Goal: Information Seeking & Learning: Learn about a topic

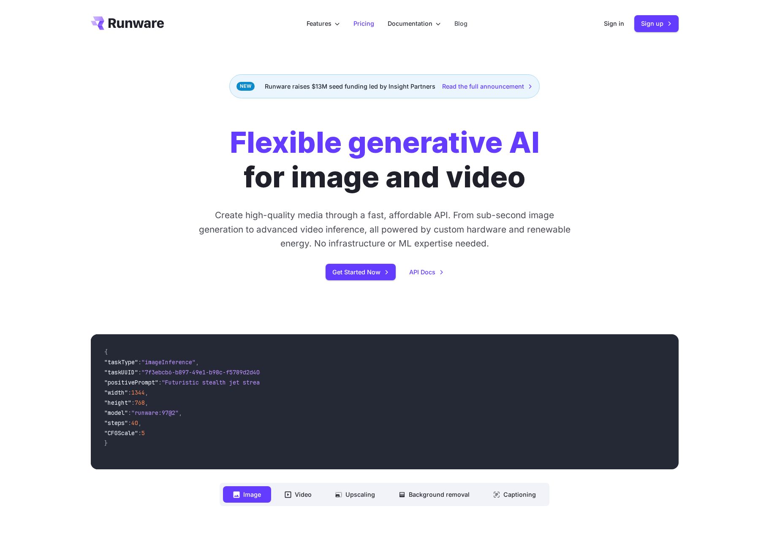
click at [358, 32] on li "Pricing" at bounding box center [364, 23] width 34 height 23
click at [380, 20] on li "Pricing" at bounding box center [364, 23] width 34 height 23
click at [368, 21] on link "Pricing" at bounding box center [363, 24] width 21 height 10
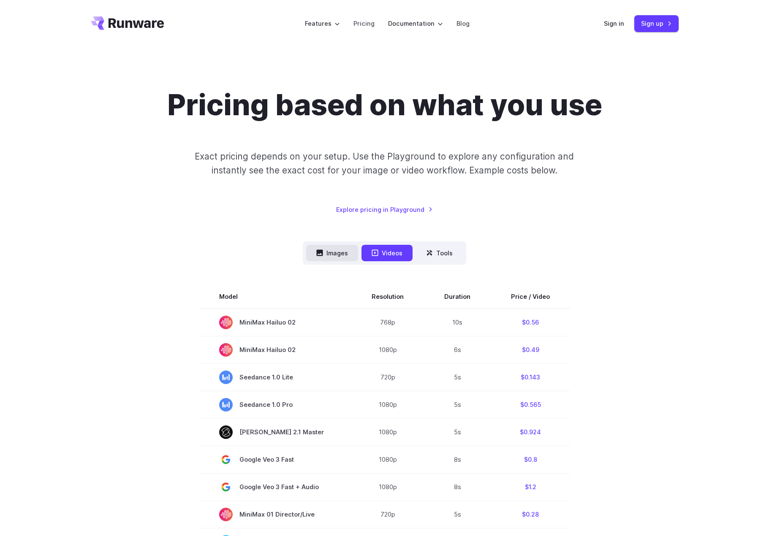
click at [328, 250] on button "Images" at bounding box center [332, 253] width 52 height 16
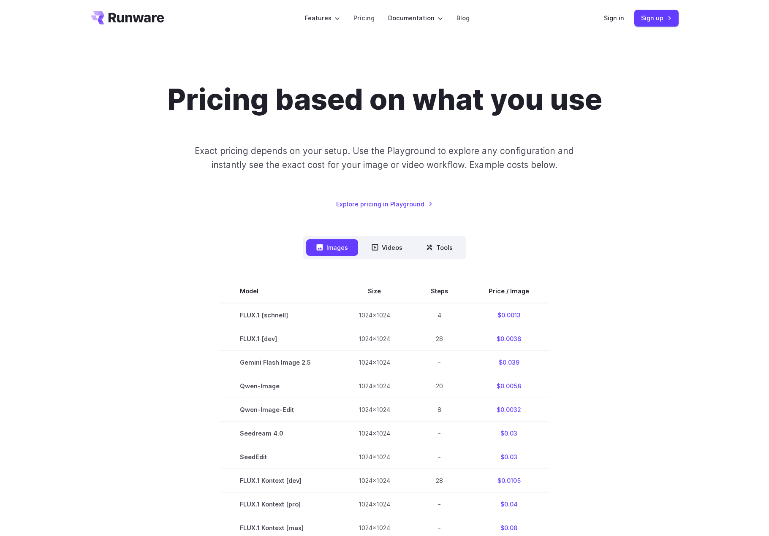
scroll to position [42, 0]
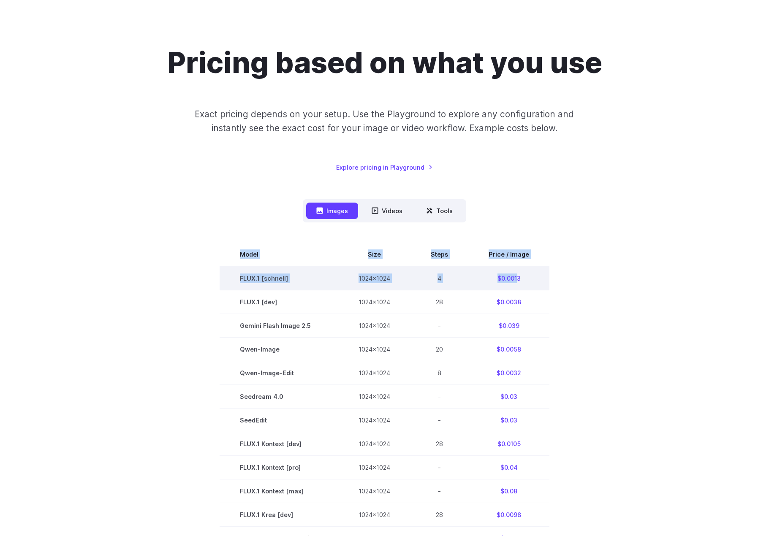
drag, startPoint x: 570, startPoint y: 274, endPoint x: 516, endPoint y: 279, distance: 54.3
click at [516, 279] on section "Model Size Steps Price / Image FLUX.1 [[PERSON_NAME]] 1024x1024 4 $0.0013 FLUX.…" at bounding box center [385, 491] width 588 height 497
click at [583, 269] on section "Model Size Steps Price / Image FLUX.1 [[PERSON_NAME]] 1024x1024 4 $0.0013 FLUX.…" at bounding box center [385, 491] width 588 height 497
drag, startPoint x: 562, startPoint y: 276, endPoint x: 518, endPoint y: 288, distance: 45.5
click at [518, 288] on section "Model Size Steps Price / Image FLUX.1 [[PERSON_NAME]] 1024x1024 4 $0.0013 FLUX.…" at bounding box center [385, 491] width 588 height 497
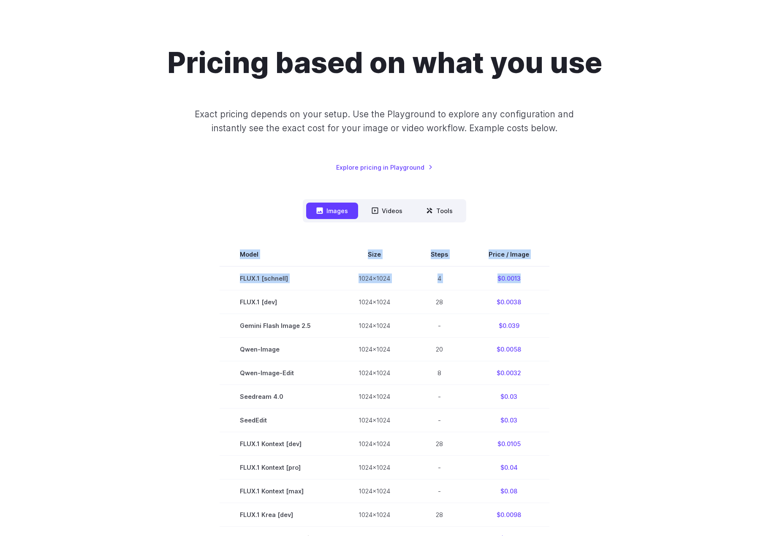
click at [496, 231] on div "Model Size Steps Price / Image FLUX.1 [[PERSON_NAME]] 1024x1024 4 $0.0013 FLUX.…" at bounding box center [385, 481] width 588 height 517
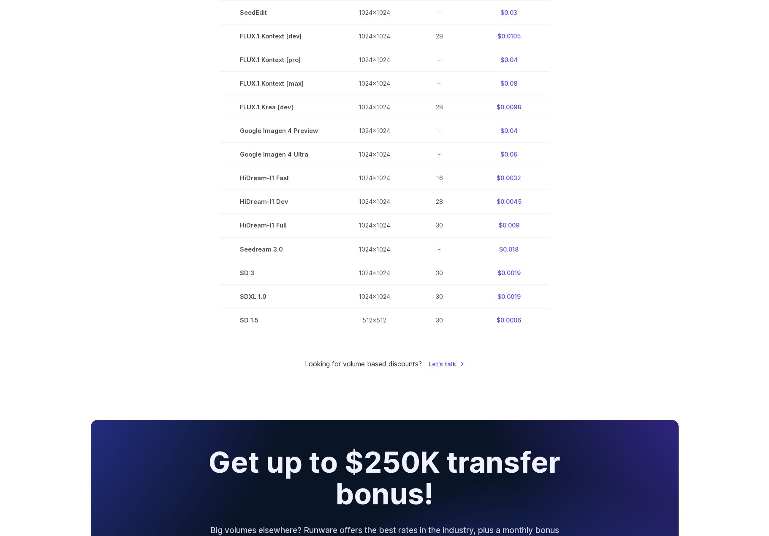
scroll to position [464, 0]
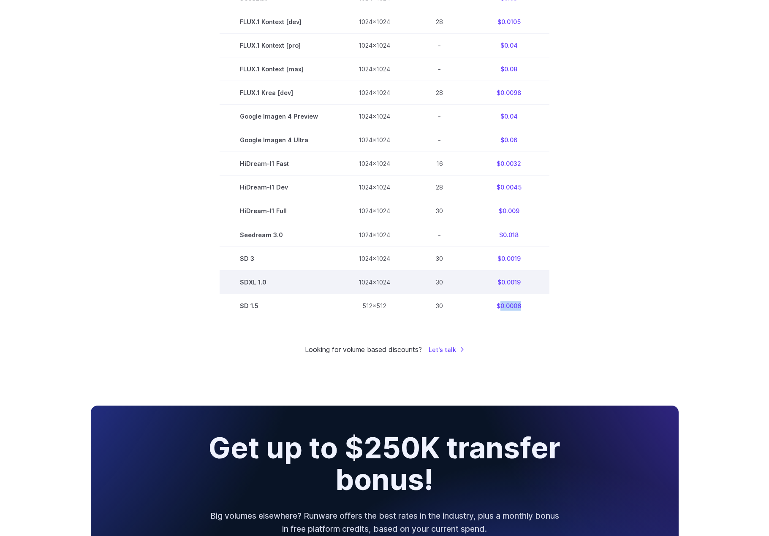
drag, startPoint x: 519, startPoint y: 309, endPoint x: 498, endPoint y: 284, distance: 32.7
click at [500, 312] on td "$0.0006" at bounding box center [508, 306] width 81 height 24
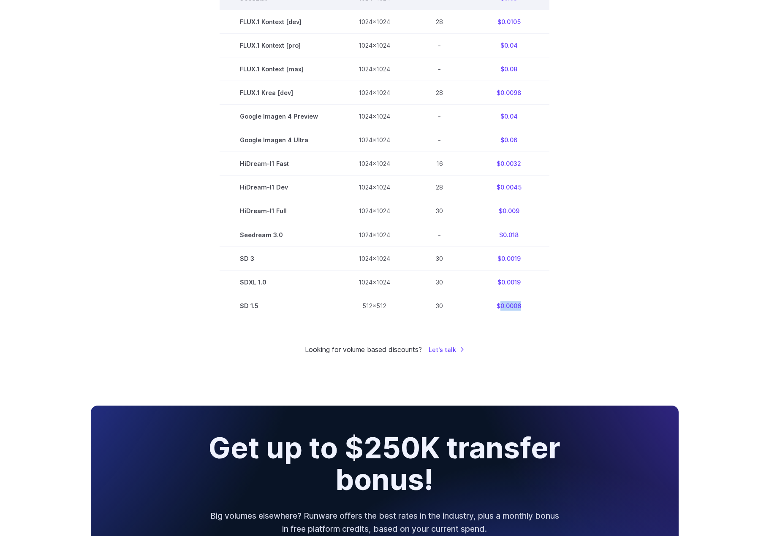
copy td "0.0006"
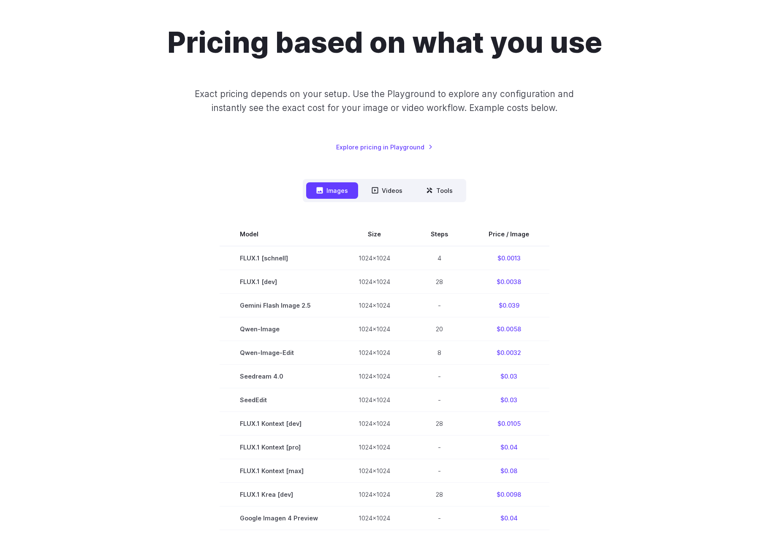
scroll to position [42, 0]
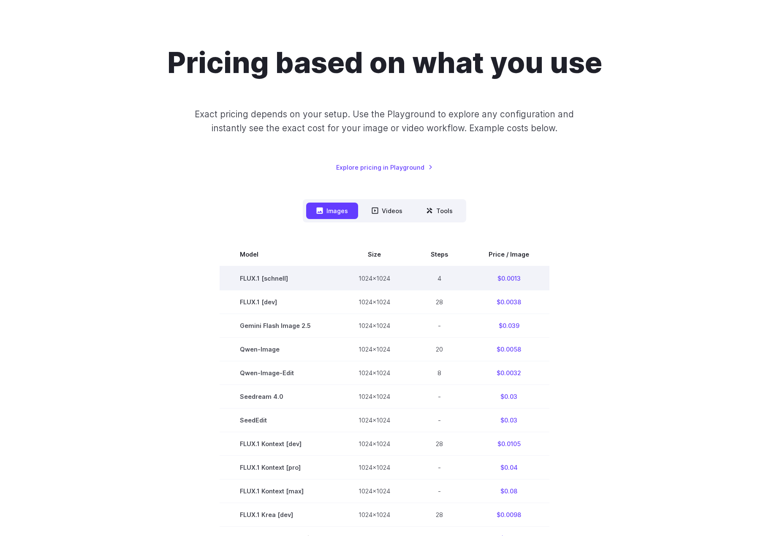
click at [546, 289] on td "$0.0013" at bounding box center [508, 278] width 81 height 24
drag, startPoint x: 548, startPoint y: 280, endPoint x: 504, endPoint y: 278, distance: 43.5
click at [498, 281] on section "Model Size Steps Price / Image FLUX.1 [[PERSON_NAME]] 1024x1024 4 $0.0013 FLUX.…" at bounding box center [385, 491] width 588 height 497
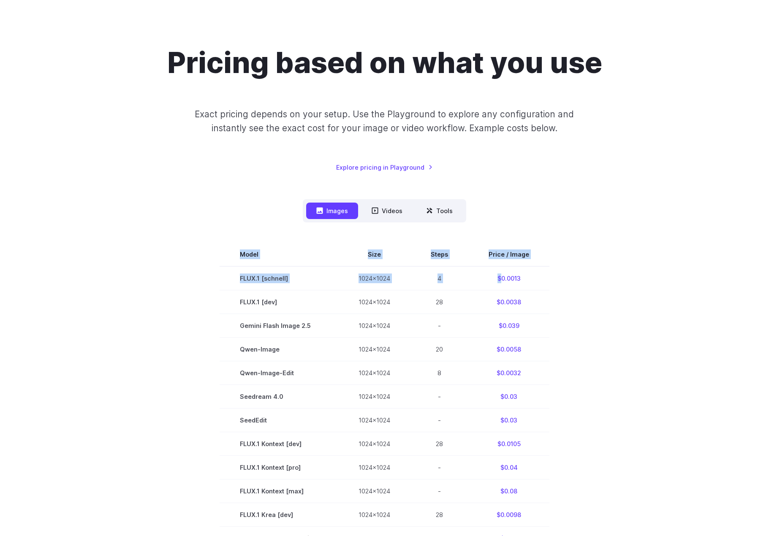
click at [556, 267] on section "Model Size Steps Price / Image FLUX.1 [[PERSON_NAME]] 1024x1024 4 $0.0013 FLUX.…" at bounding box center [385, 491] width 588 height 497
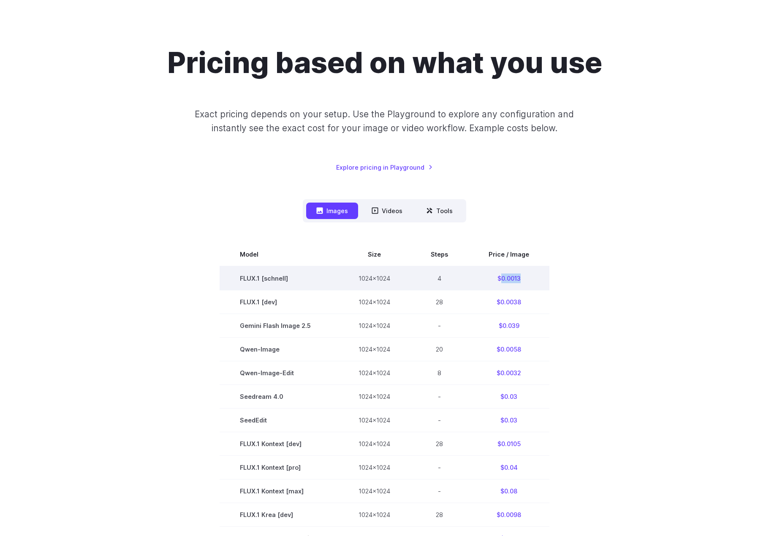
drag, startPoint x: 534, startPoint y: 277, endPoint x: 432, endPoint y: 41, distance: 256.6
click at [498, 280] on td "$0.0013" at bounding box center [508, 278] width 81 height 24
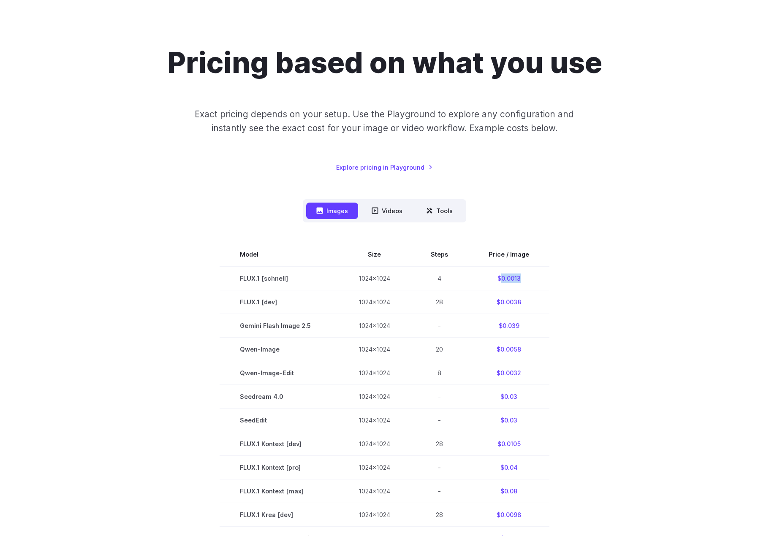
copy td "0.0013"
click at [643, 294] on section "Model Size Steps Price / Image FLUX.1 [[PERSON_NAME]] 1024x1024 4 $0.0013 FLUX.…" at bounding box center [385, 491] width 588 height 497
click at [431, 204] on button "Tools" at bounding box center [439, 211] width 47 height 16
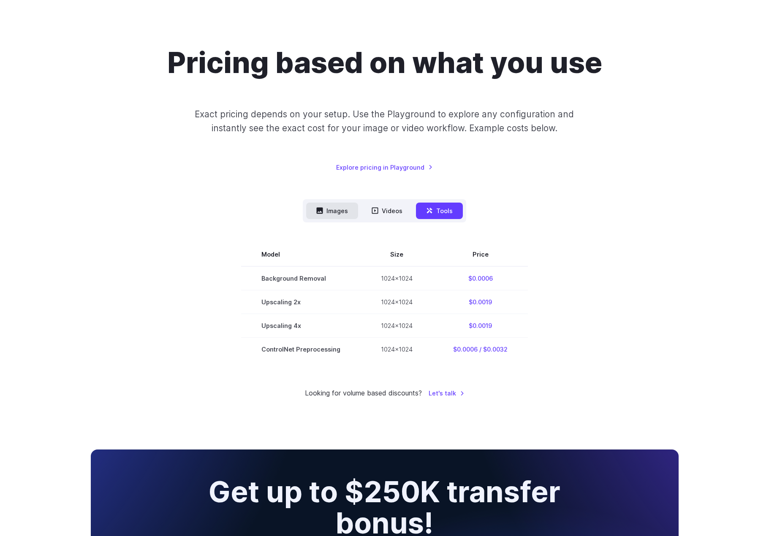
click at [337, 212] on button "Images" at bounding box center [332, 211] width 52 height 16
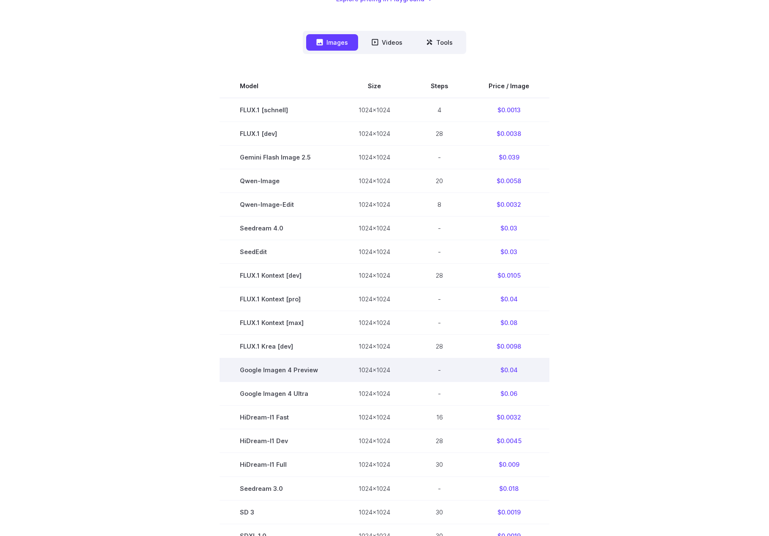
scroll to position [211, 0]
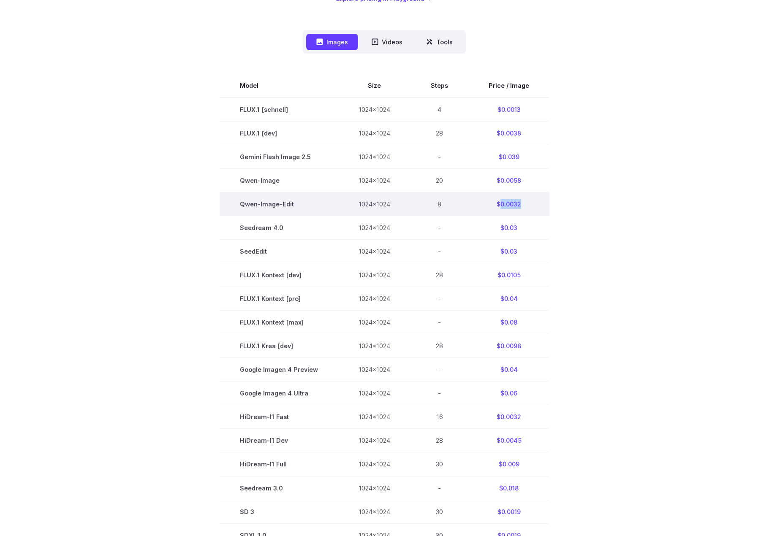
drag, startPoint x: 541, startPoint y: 205, endPoint x: 497, endPoint y: 210, distance: 44.2
click at [497, 210] on td "$0.0032" at bounding box center [508, 204] width 81 height 24
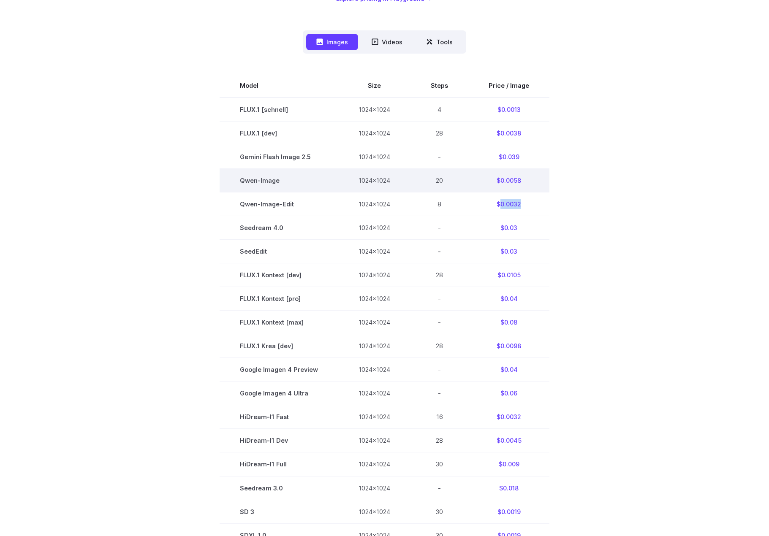
copy td "0.0032"
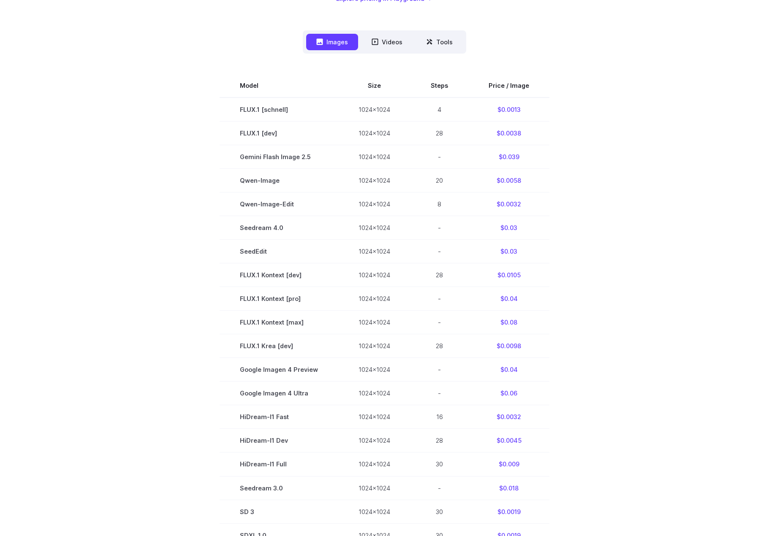
drag, startPoint x: 573, startPoint y: 115, endPoint x: 407, endPoint y: 8, distance: 197.7
click at [570, 117] on section "Model Size Steps Price / Image FLUX.1 [[PERSON_NAME]] 1024x1024 4 $0.0013 FLUX.…" at bounding box center [385, 322] width 588 height 497
click at [392, 45] on button "Videos" at bounding box center [386, 42] width 51 height 16
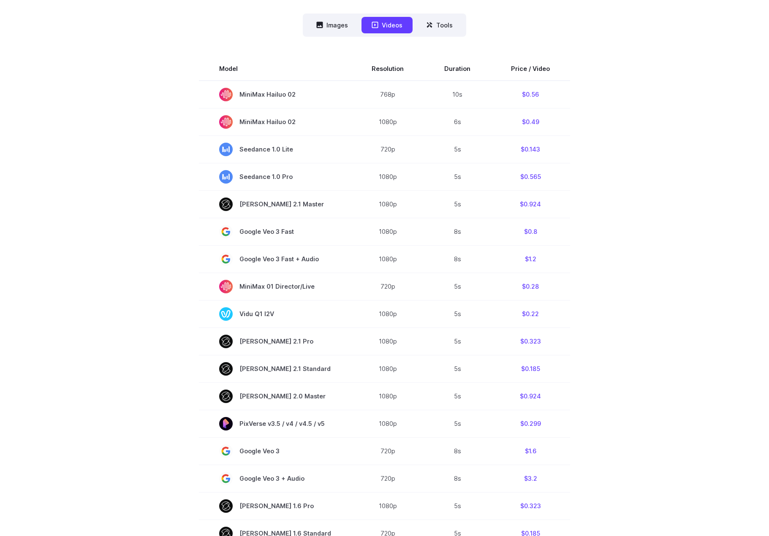
scroll to position [84, 0]
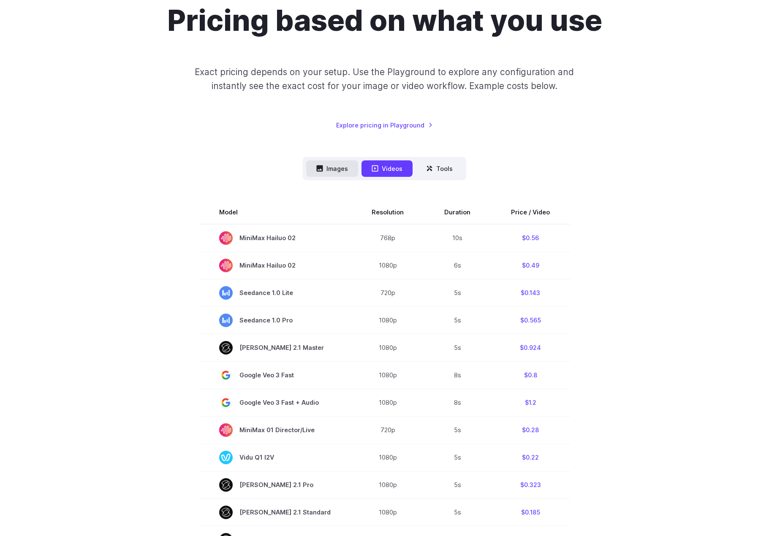
drag, startPoint x: 348, startPoint y: 173, endPoint x: 339, endPoint y: 171, distance: 9.4
click at [348, 173] on button "Images" at bounding box center [332, 168] width 52 height 16
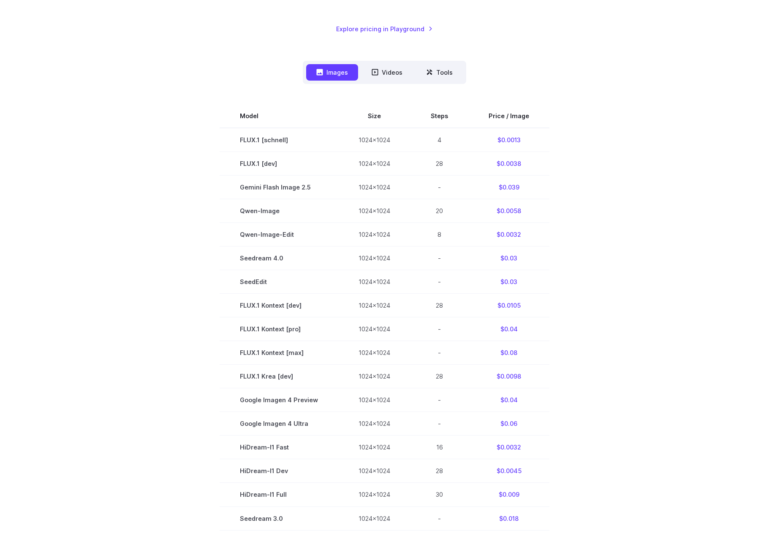
scroll to position [42, 0]
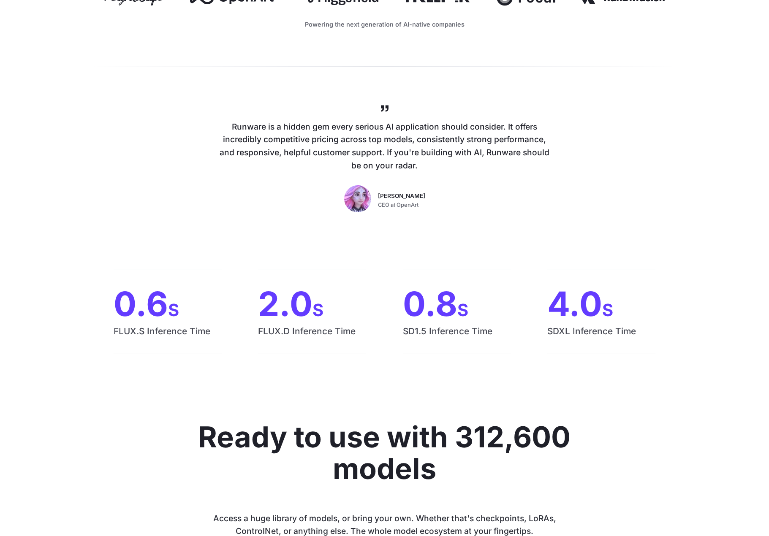
scroll to position [591, 0]
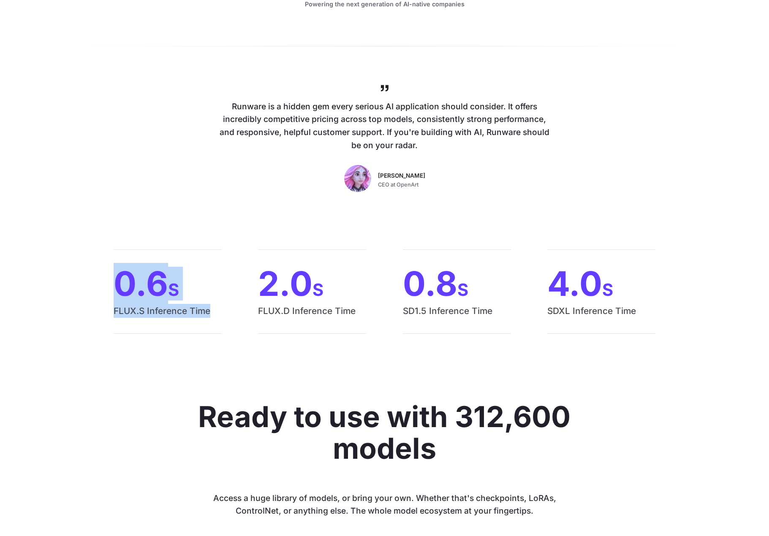
drag, startPoint x: 212, startPoint y: 316, endPoint x: 99, endPoint y: 275, distance: 119.9
click at [96, 275] on div "0.6 S FLUX.S Inference Time 2.0 S FLUX.D Inference Time 0.8 S SD1.5 Inference T…" at bounding box center [385, 292] width 588 height 84
copy div "0.6 S FLUX.S Inference Time"
click at [552, 431] on h2 "Ready to use with 312,600 models" at bounding box center [384, 433] width 386 height 63
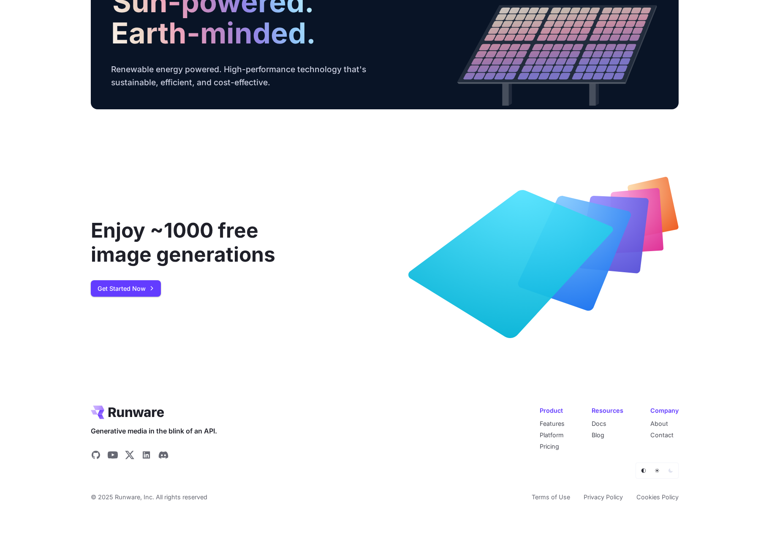
scroll to position [3086, 0]
